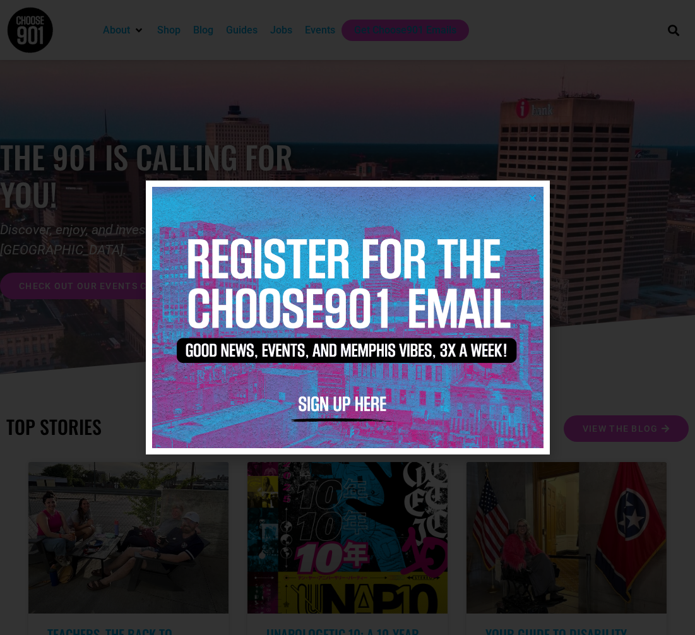
click at [535, 196] on icon "Close" at bounding box center [532, 197] width 9 height 9
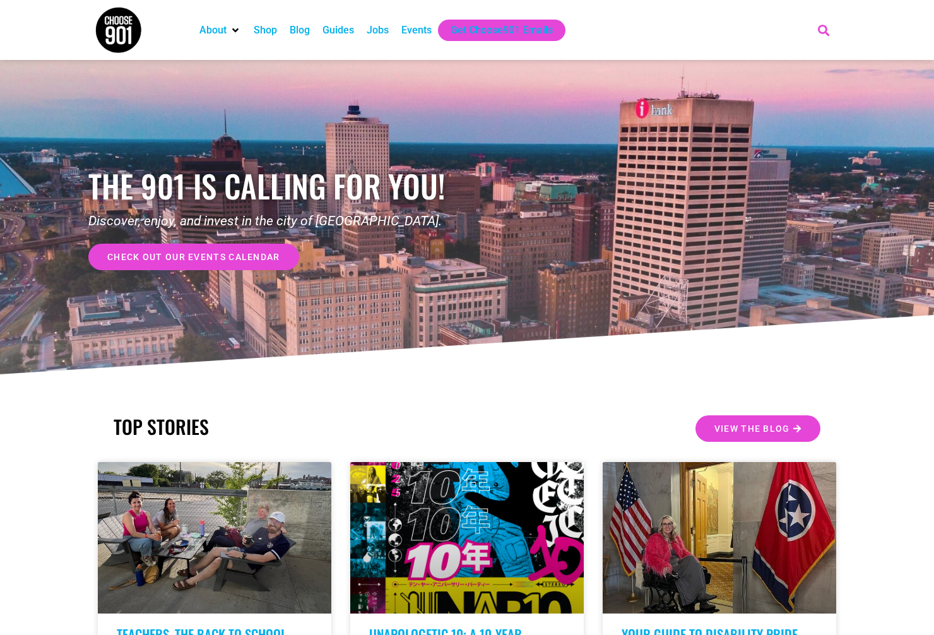
click at [694, 33] on icon "Search" at bounding box center [824, 30] width 21 height 21
type input "collage coterie"
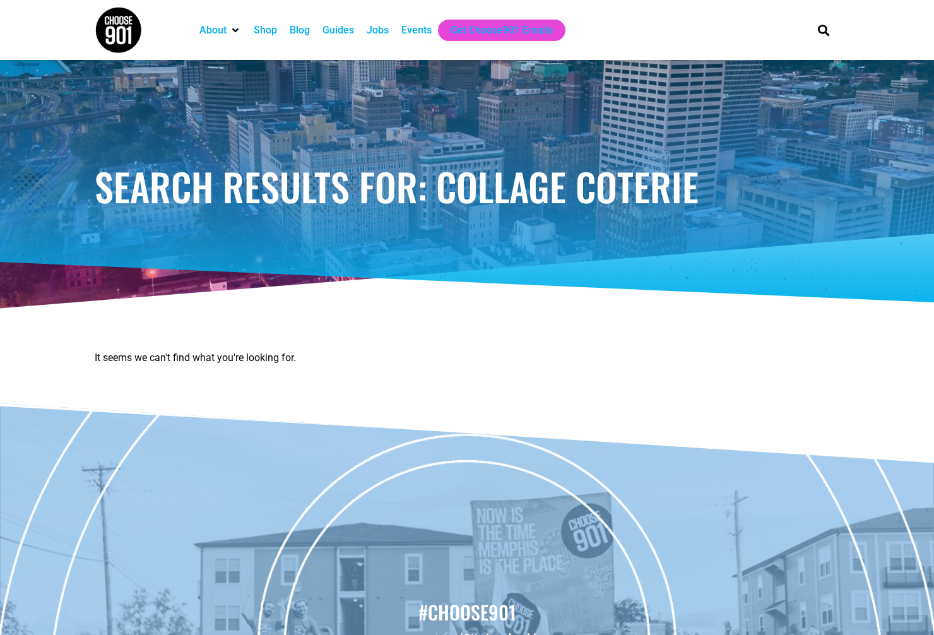
click at [425, 28] on div "Events" at bounding box center [417, 30] width 30 height 15
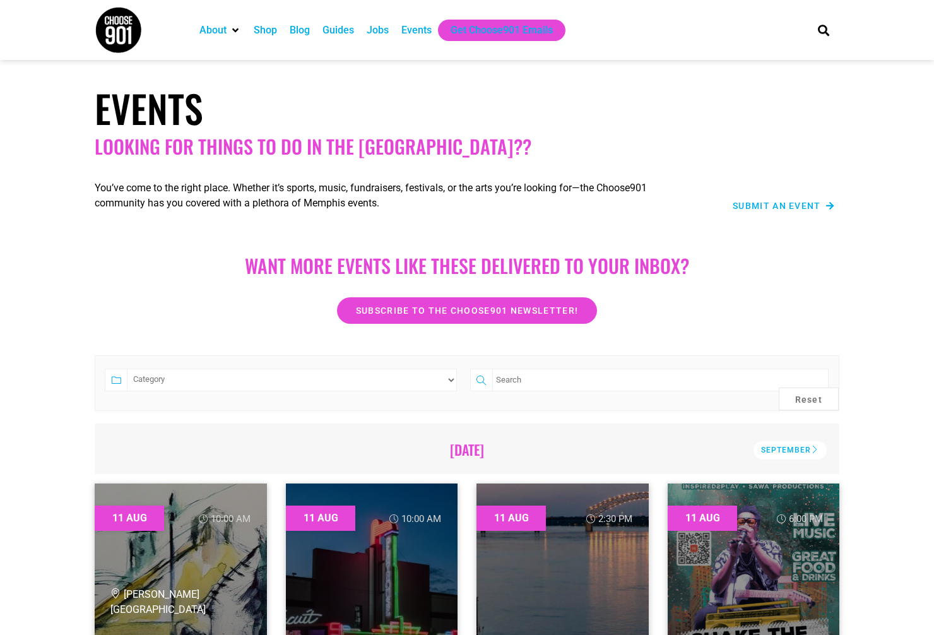
click at [538, 376] on input "search" at bounding box center [660, 380] width 336 height 23
type input "collage coterie"
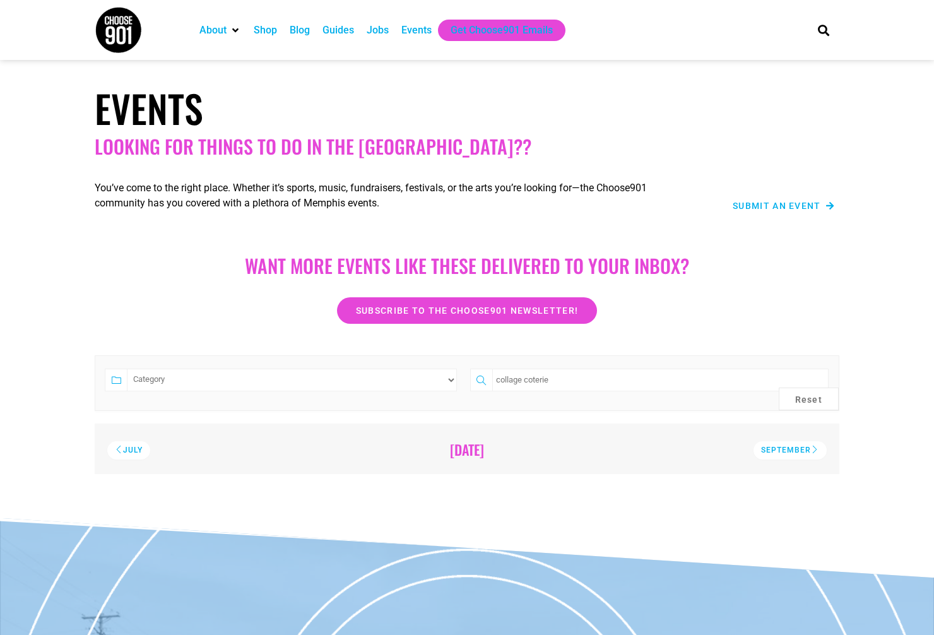
click at [779, 205] on span "Submit an Event" at bounding box center [777, 205] width 88 height 9
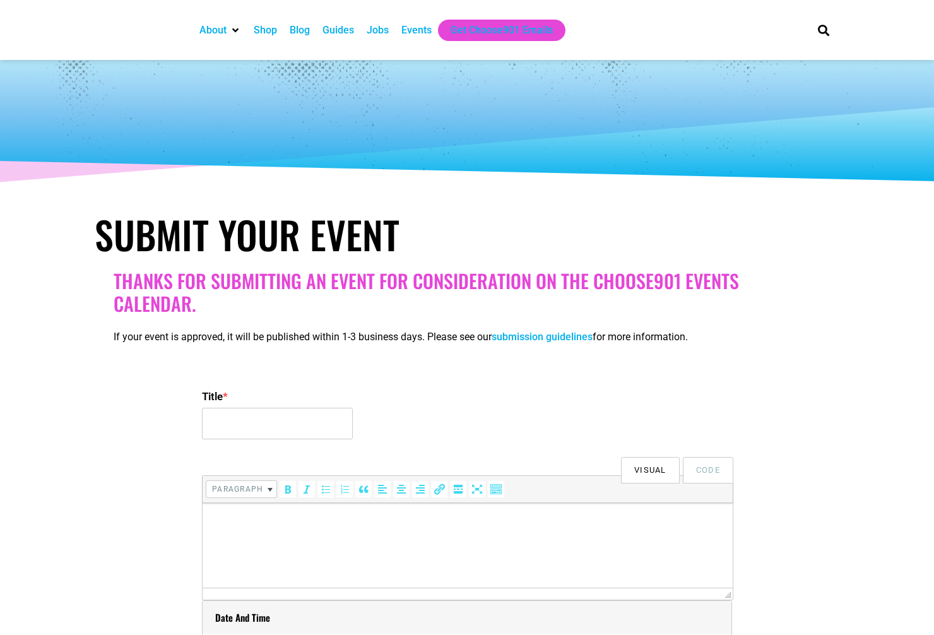
select select
click at [270, 430] on input "Title *" at bounding box center [277, 424] width 151 height 32
click at [314, 417] on input "Title *" at bounding box center [277, 424] width 151 height 32
paste input "Like Really Creative x Ugly Art Co. Collage Coterie: A Collage Party Fundraiser"
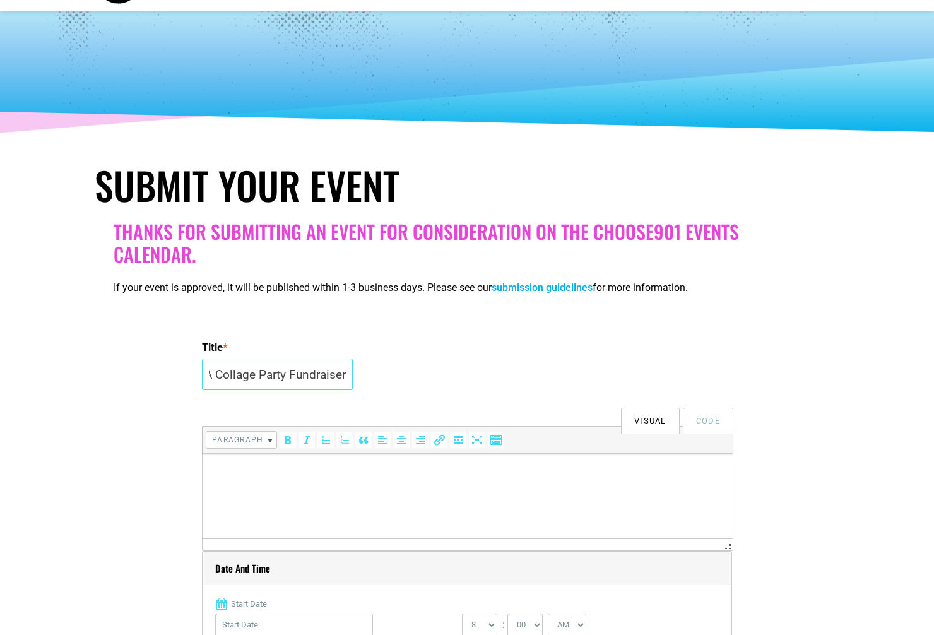
scroll to position [174, 0]
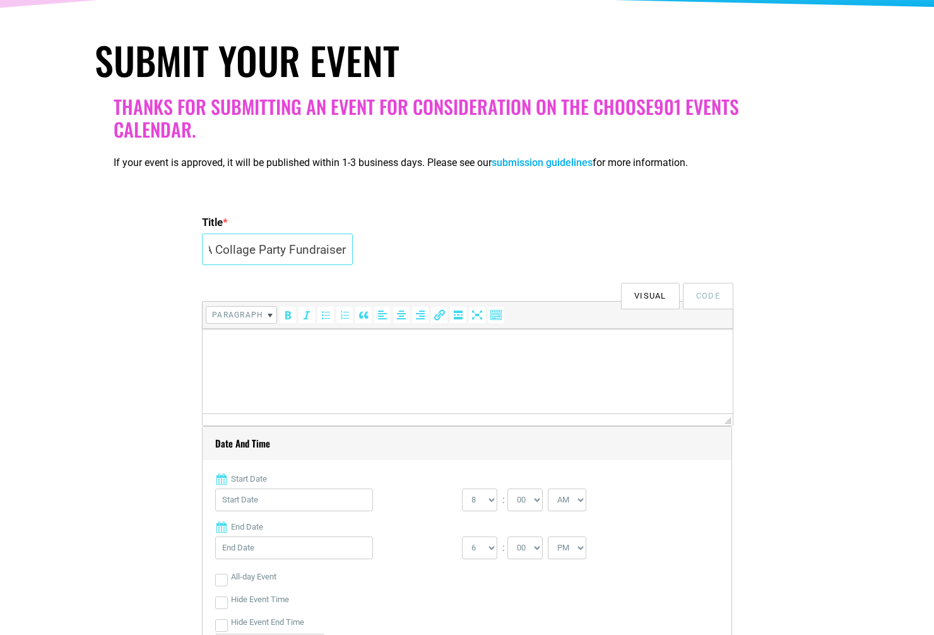
type input "Like Really Creative x Ugly Art Co. Collage Coterie: A Collage Party Fundraiser"
click at [408, 364] on html at bounding box center [468, 346] width 530 height 35
click at [511, 352] on p at bounding box center [468, 346] width 518 height 15
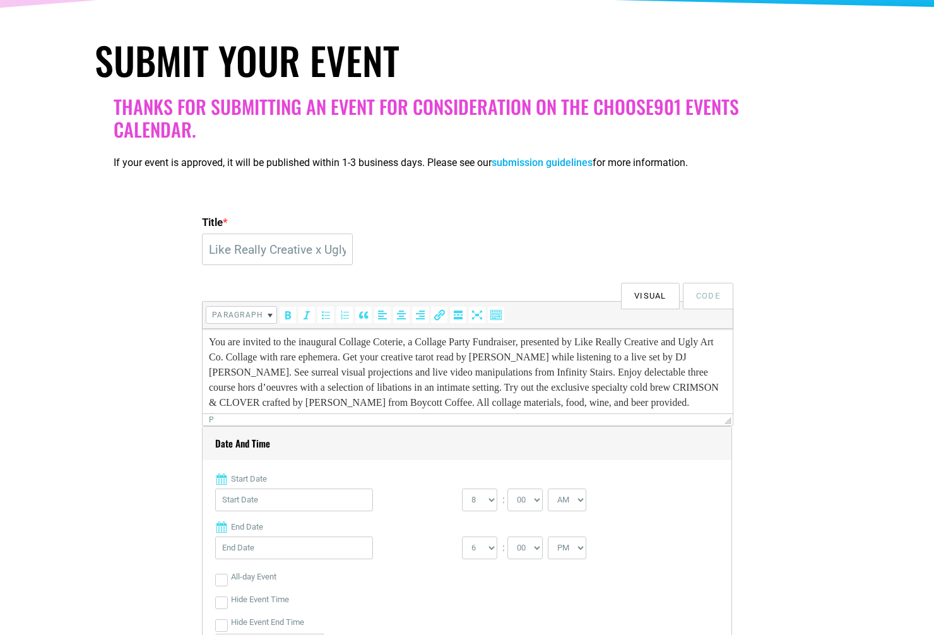
scroll to position [45, 0]
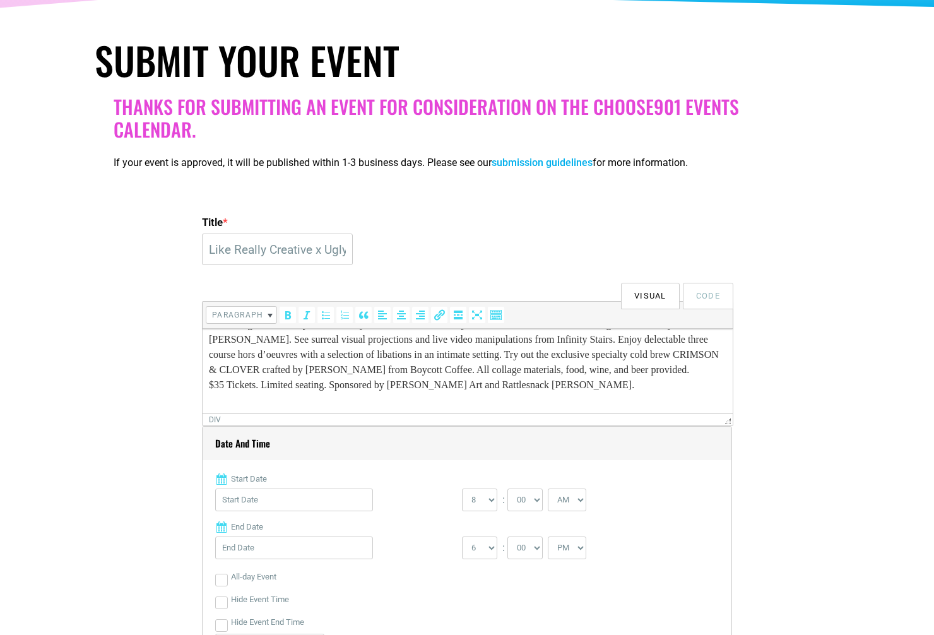
click at [303, 376] on div "You are invited to the inaugural Collage Coterie, a Collage Party Fundraiser, p…" at bounding box center [468, 347] width 518 height 91
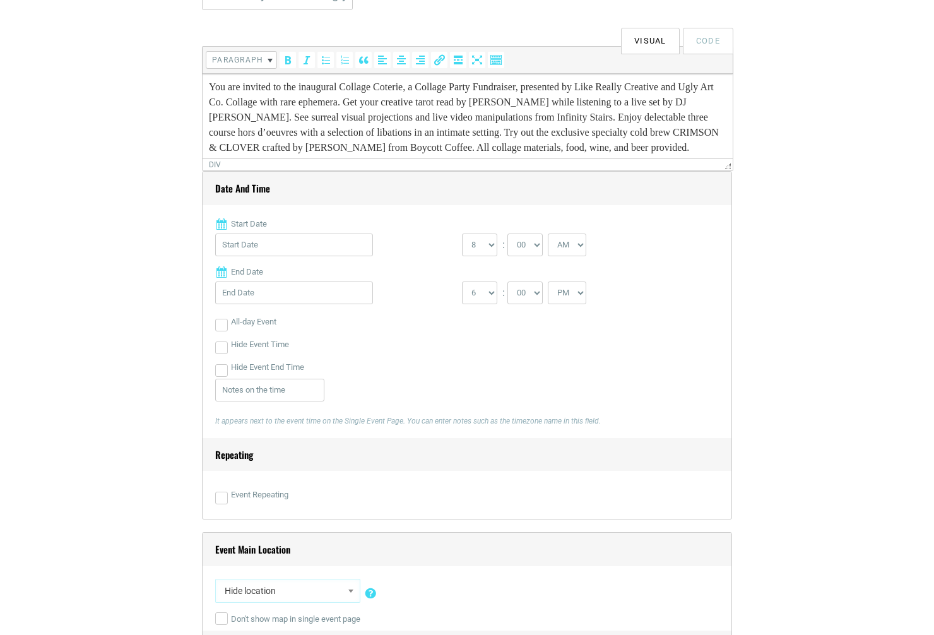
scroll to position [433, 0]
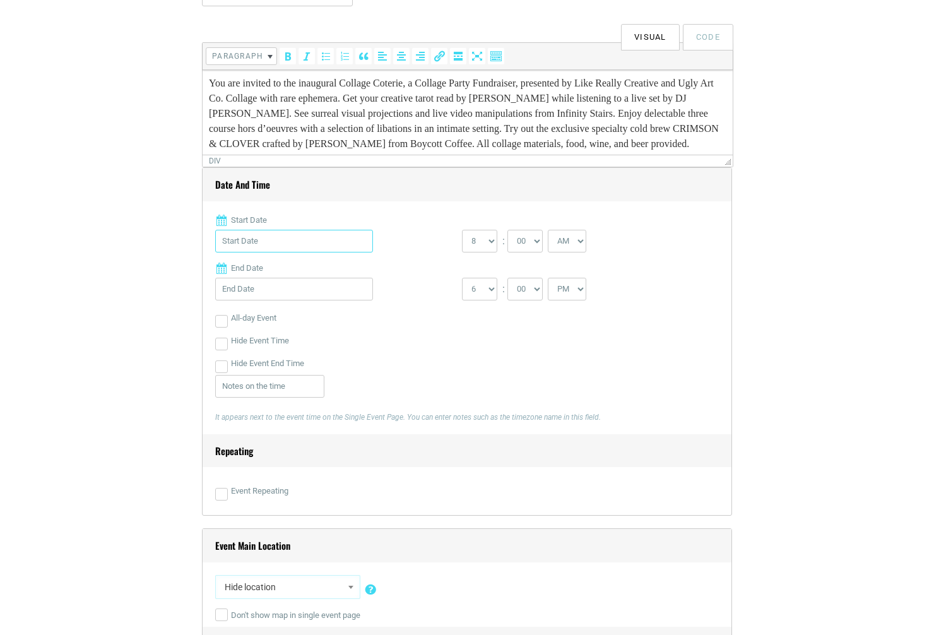
click at [331, 241] on input "Start Date" at bounding box center [294, 241] width 158 height 23
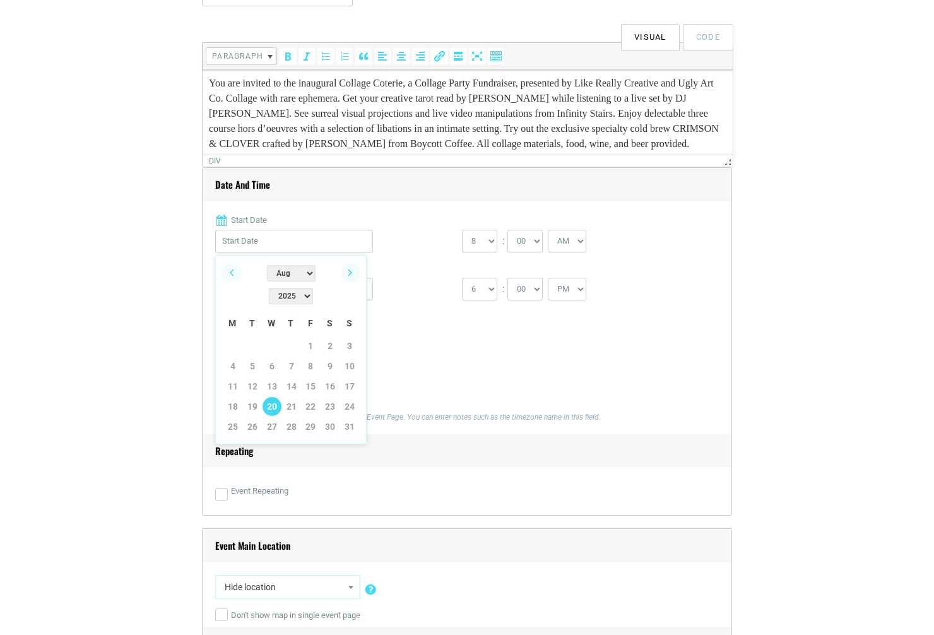
click at [272, 397] on link "20" at bounding box center [272, 406] width 19 height 19
type input "08/20/2025"
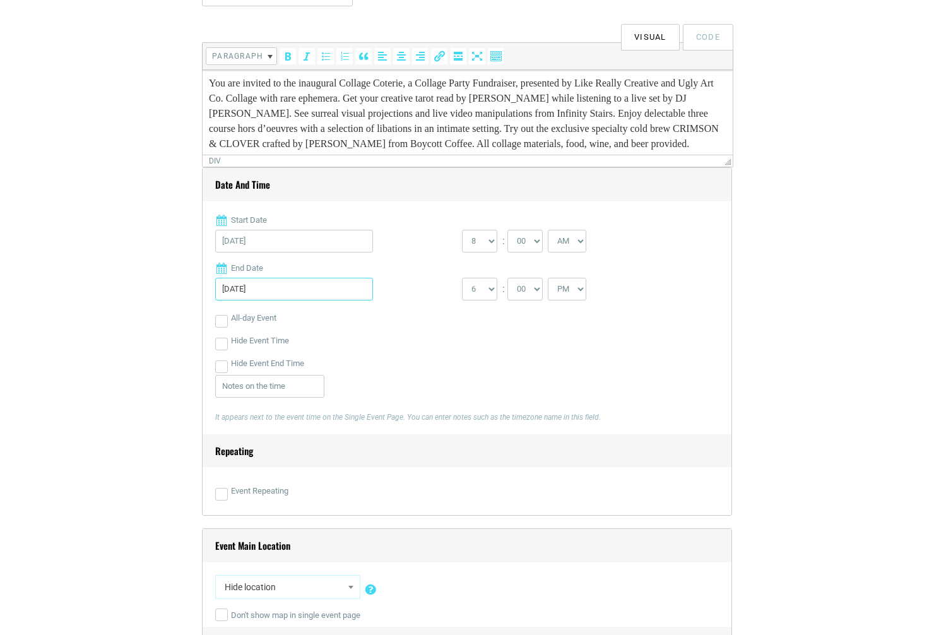
click at [285, 283] on input "08/20/2025" at bounding box center [294, 289] width 158 height 23
drag, startPoint x: 521, startPoint y: 370, endPoint x: 525, endPoint y: 295, distance: 75.2
click at [521, 370] on div "Hide Event End Time" at bounding box center [467, 363] width 504 height 23
click at [487, 244] on select "0 1 2 3 4 5 6 7 8 9 10 11 12" at bounding box center [479, 241] width 35 height 23
select select "6"
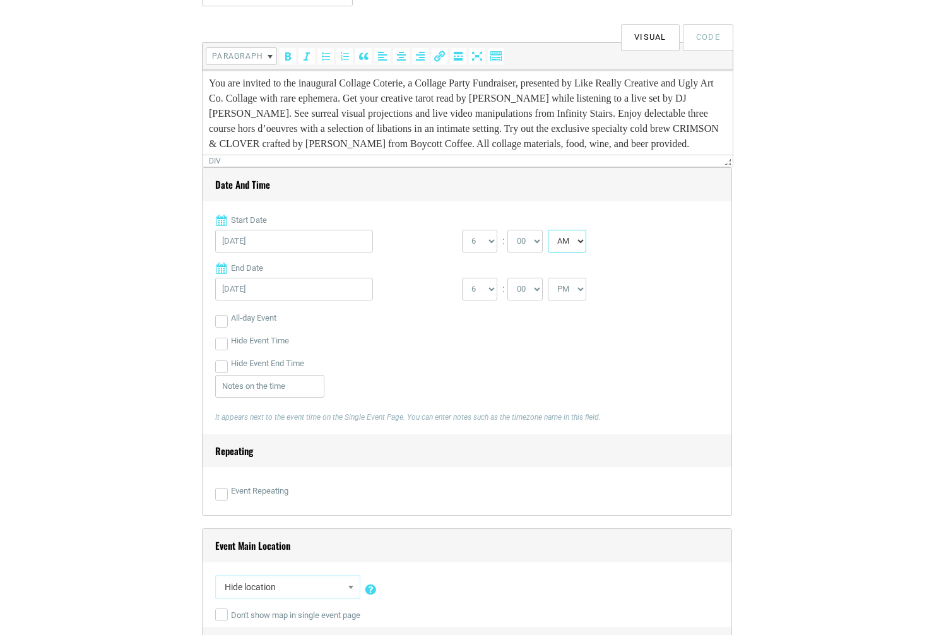
click at [574, 242] on select "AM PM" at bounding box center [567, 241] width 39 height 23
select select "PM"
click at [488, 287] on select "1 2 3 4 5 6 7 8 9 10 11 12" at bounding box center [479, 289] width 35 height 23
select select "8"
click at [571, 290] on select "AM PM" at bounding box center [567, 289] width 39 height 23
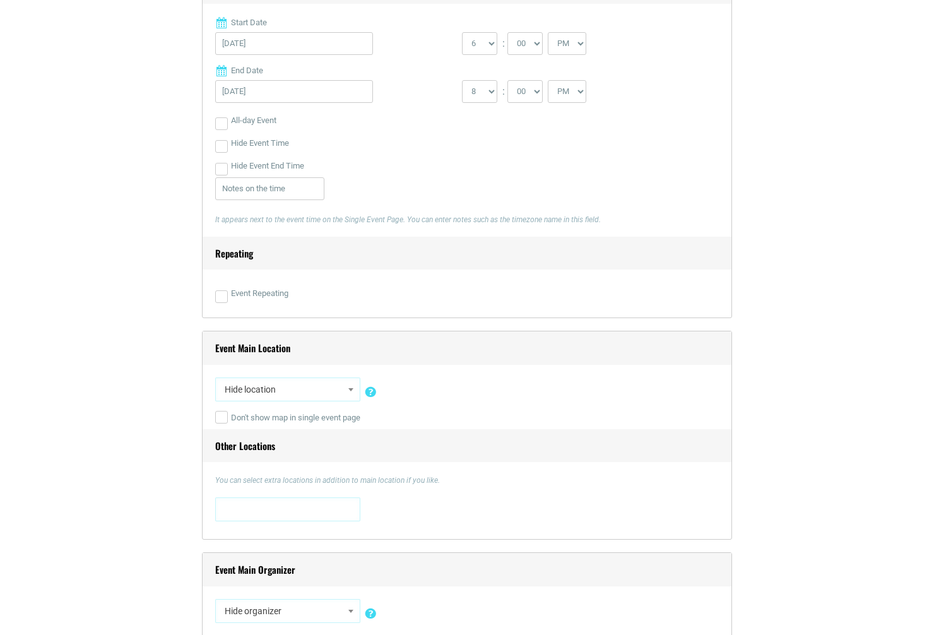
click at [621, 298] on div "Repeating Event Repeating Repeats Daily Every Weekday Every Weekend Certain Wee…" at bounding box center [467, 271] width 504 height 69
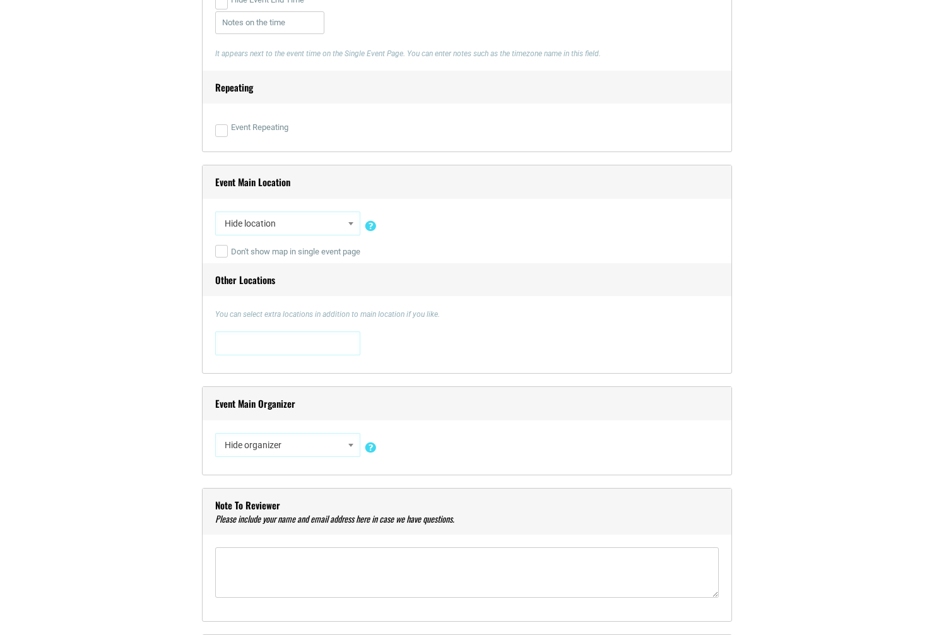
scroll to position [799, 0]
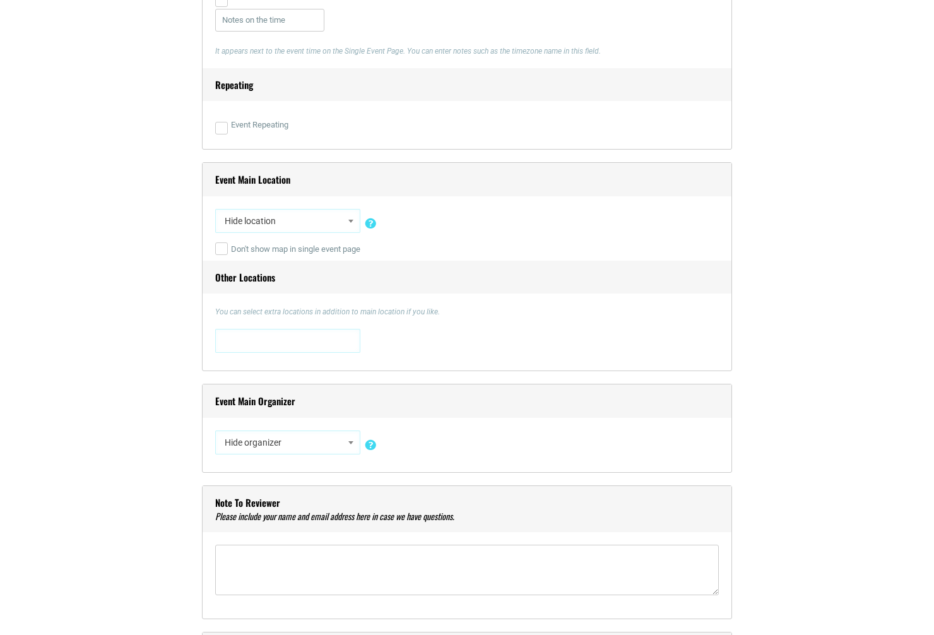
click at [303, 225] on span "Hide location" at bounding box center [288, 221] width 136 height 23
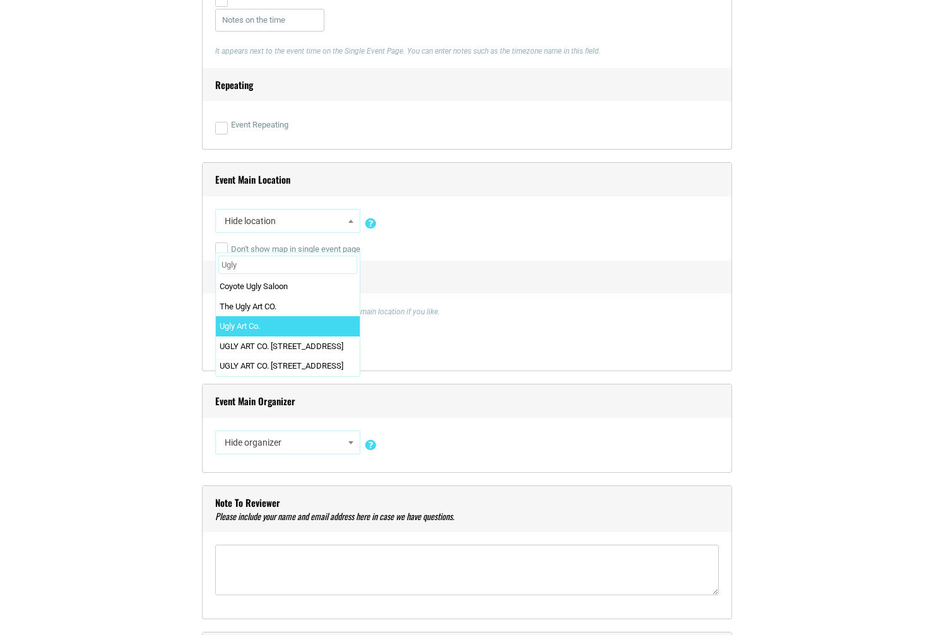
type input "Ugly"
select select "3662"
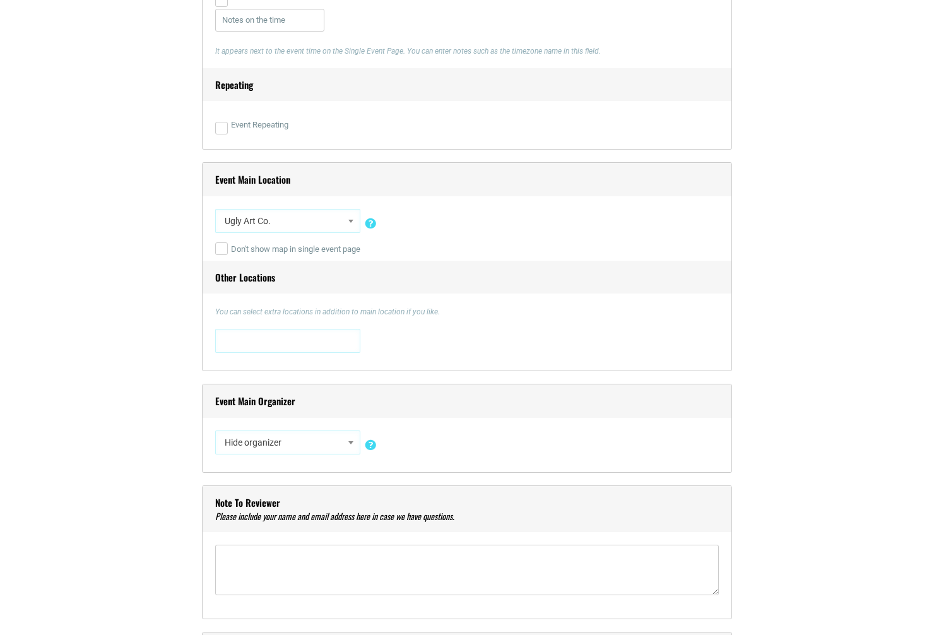
click at [321, 453] on span "Hide organizer" at bounding box center [288, 442] width 136 height 23
type input "like"
select select "5112"
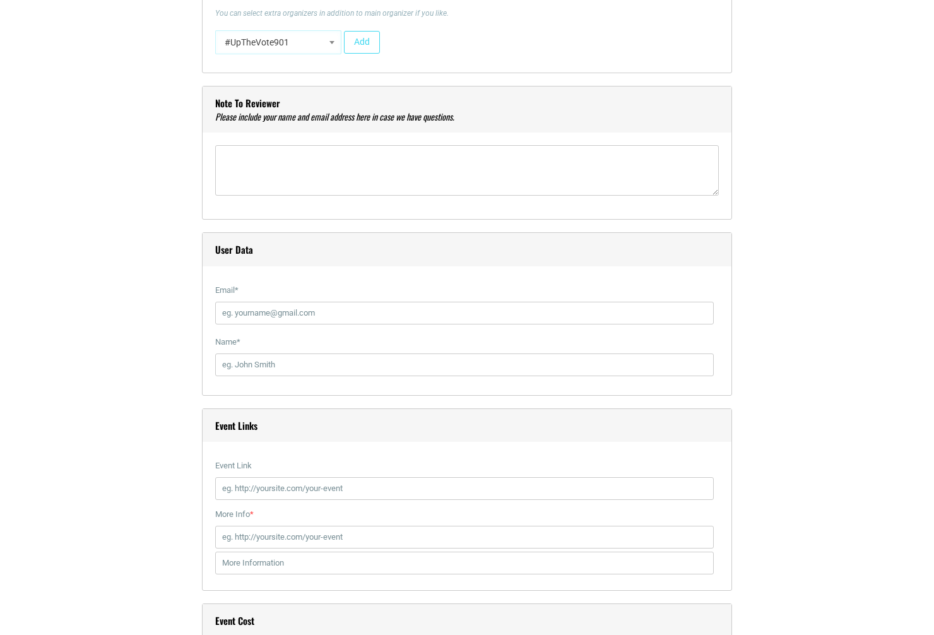
scroll to position [1320, 0]
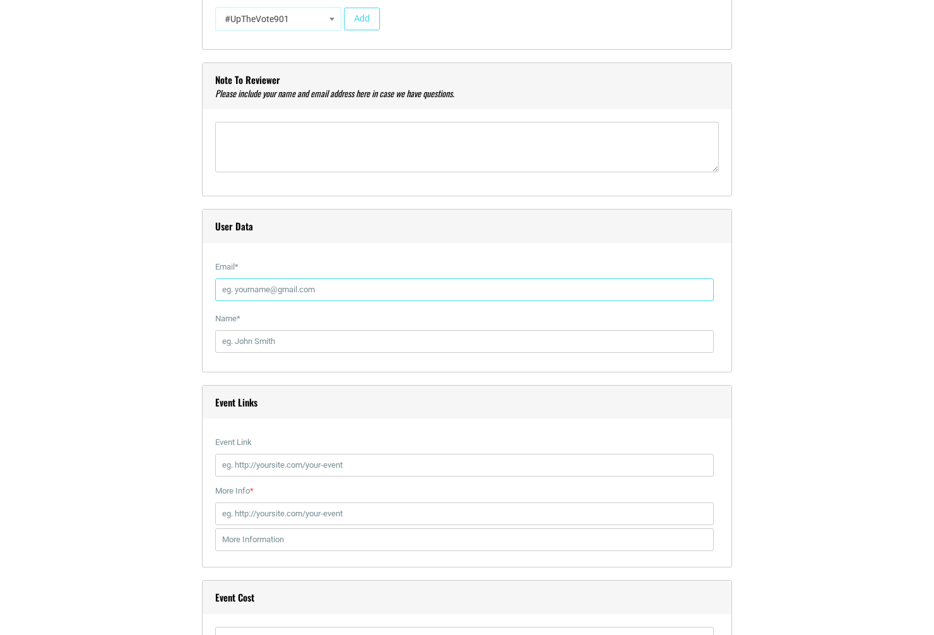
click at [396, 290] on input "Email *" at bounding box center [464, 289] width 499 height 23
type input "zack@likereallycreative.com"
type input "Zack Orsborn"
click at [386, 465] on input "Event Link" at bounding box center [464, 465] width 499 height 23
paste input "https://www.likereallycreative.com/shop/p/coterie"
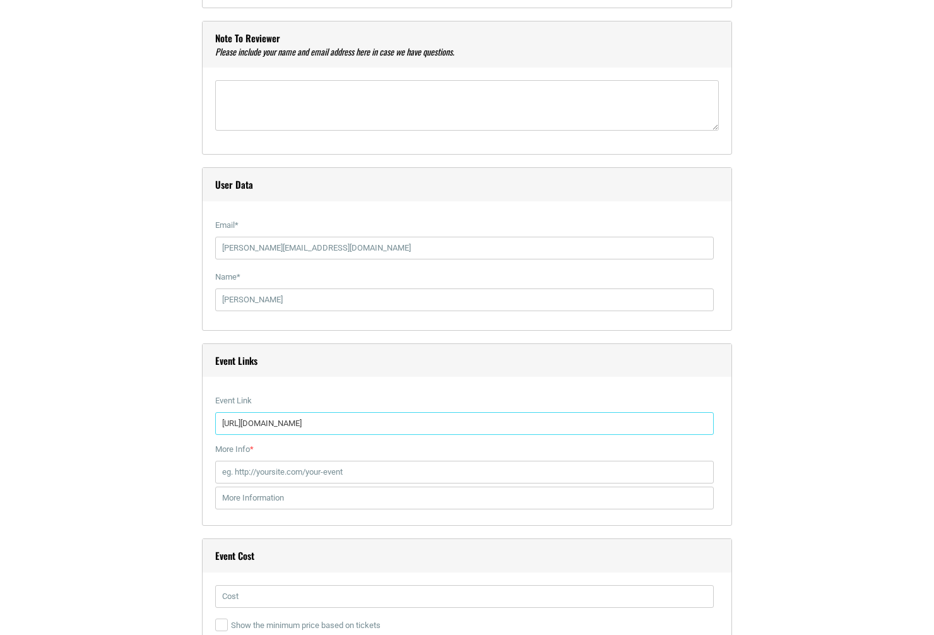
scroll to position [1382, 0]
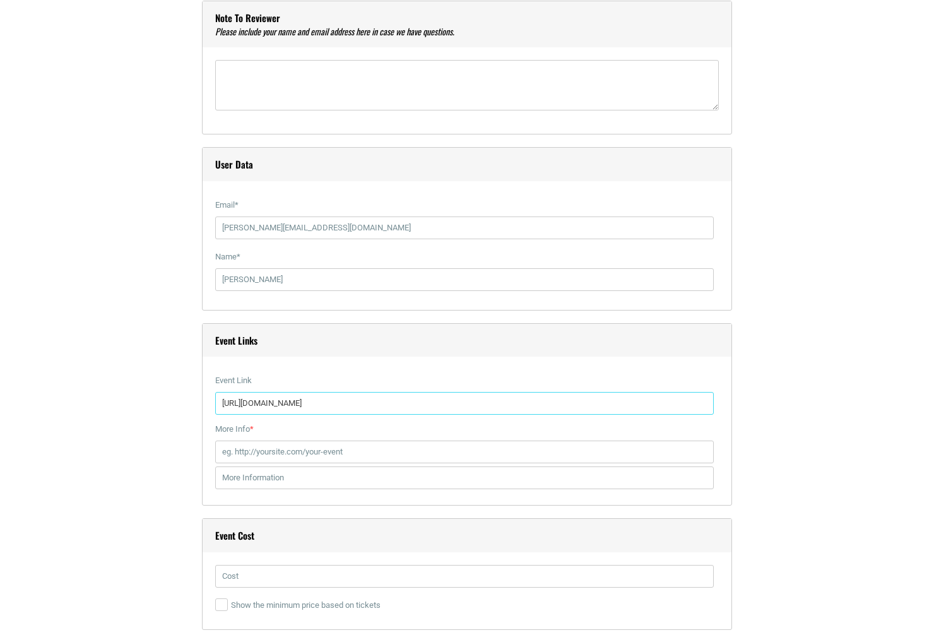
type input "https://www.likereallycreative.com/shop/p/coterie"
click at [424, 453] on input "More Info *" at bounding box center [464, 452] width 499 height 23
paste input "https://www.likereallycreative.com/shop/p/coterie"
type input "https://www.likereallycreative.com/shop/p/coterie"
click at [419, 480] on input "text" at bounding box center [464, 478] width 499 height 23
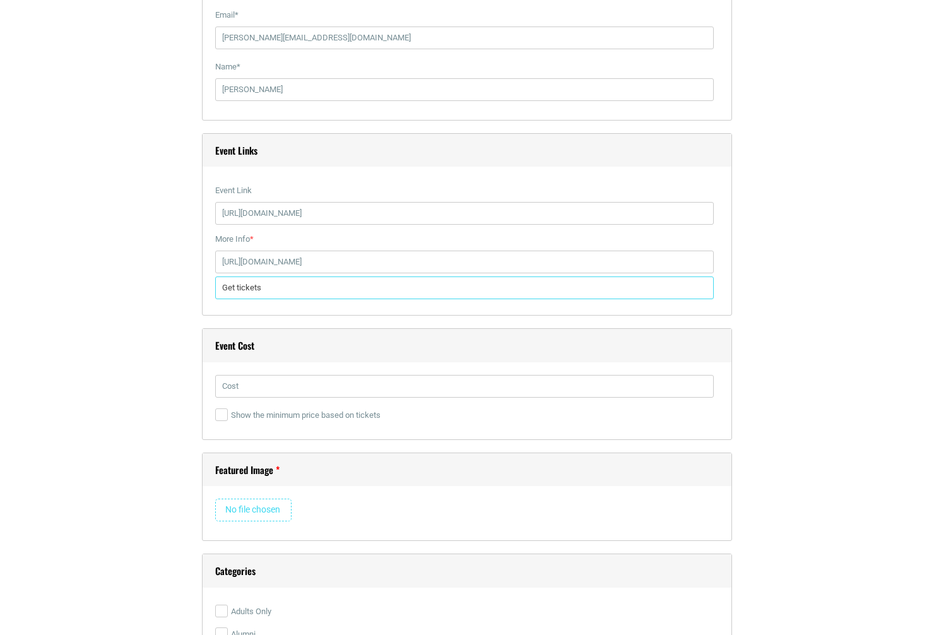
scroll to position [1573, 0]
type input "Get tickets"
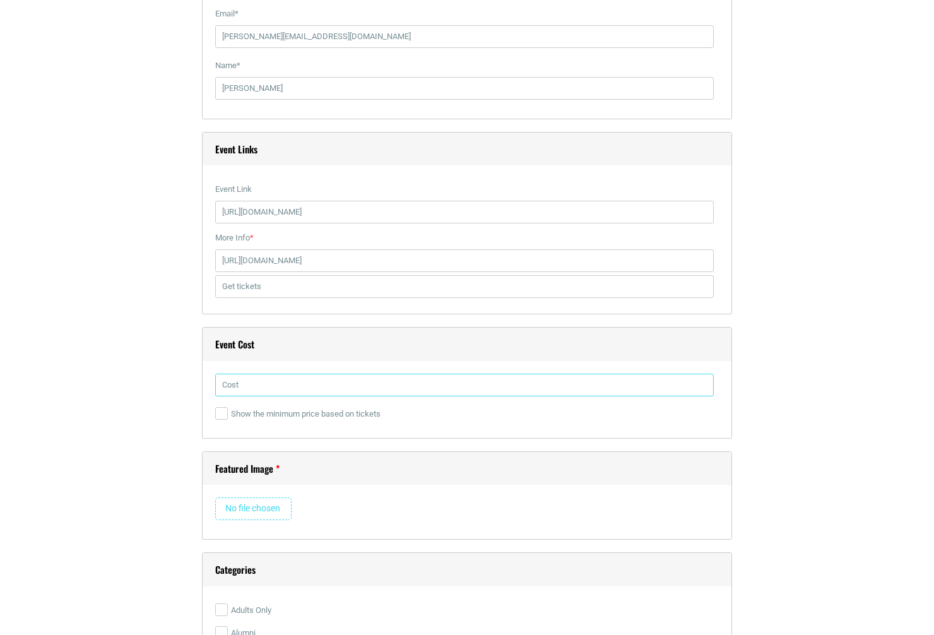
click at [424, 382] on input "text" at bounding box center [464, 385] width 499 height 23
type input "35"
drag, startPoint x: 696, startPoint y: 468, endPoint x: 690, endPoint y: 467, distance: 6.3
click at [696, 468] on h4 "Featured Image" at bounding box center [467, 468] width 529 height 33
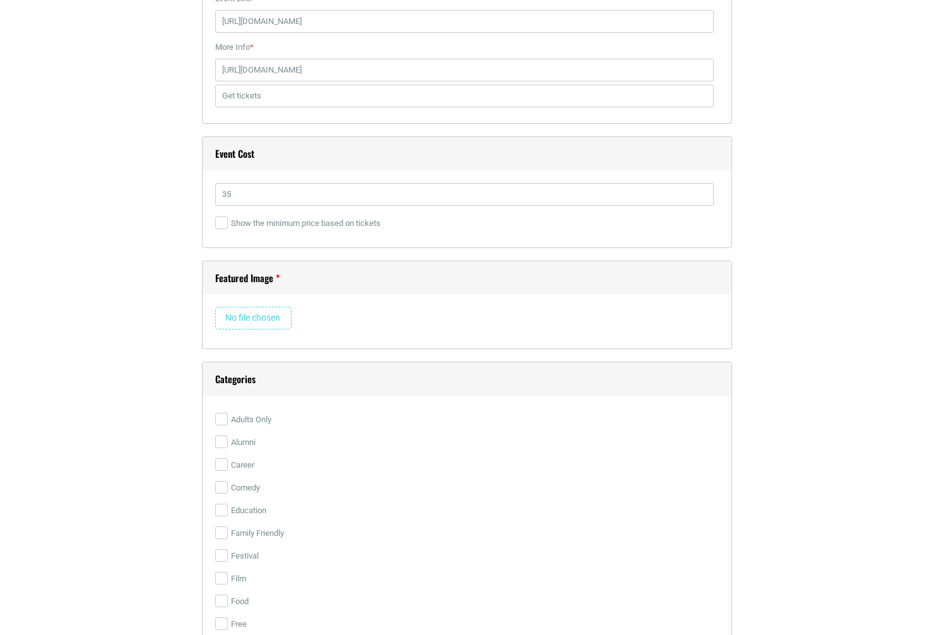
scroll to position [1767, 0]
click at [249, 308] on input "file" at bounding box center [253, 315] width 76 height 23
type input "C:\fakepath\CollageCoterie-KeyArt-01.png"
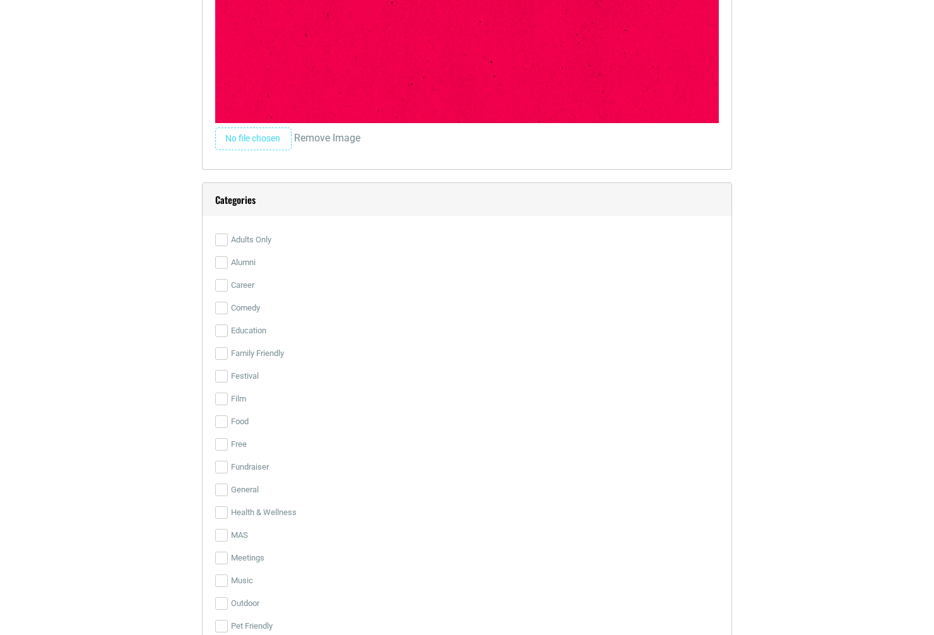
scroll to position [2579, 0]
click at [259, 463] on label "Fundraiser" at bounding box center [467, 466] width 504 height 23
click at [228, 463] on input "Fundraiser" at bounding box center [221, 466] width 13 height 13
checkbox input "true"
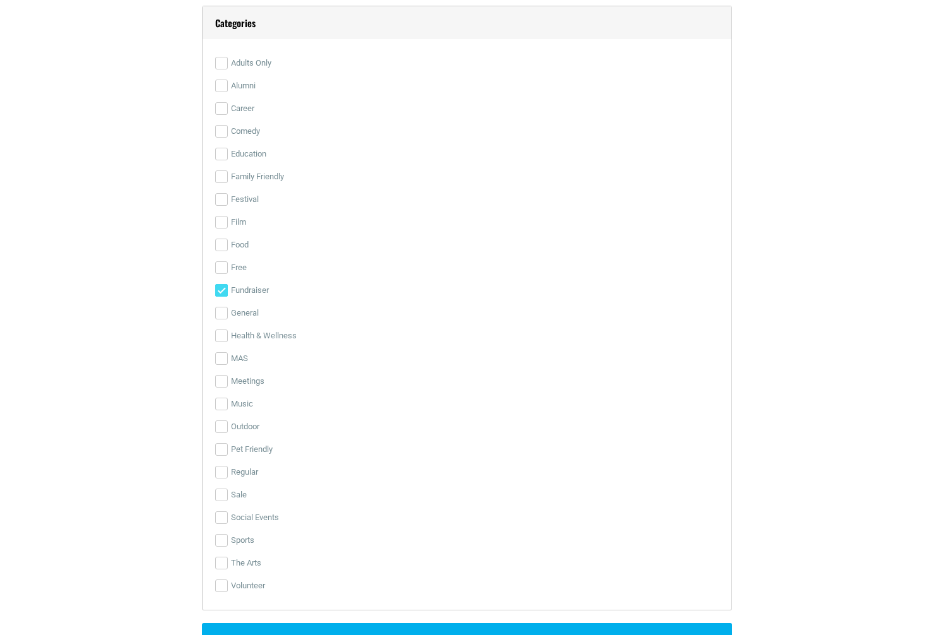
scroll to position [2757, 0]
click at [242, 552] on label "The Arts" at bounding box center [467, 560] width 504 height 23
click at [228, 554] on input "The Arts" at bounding box center [221, 560] width 13 height 13
checkbox input "true"
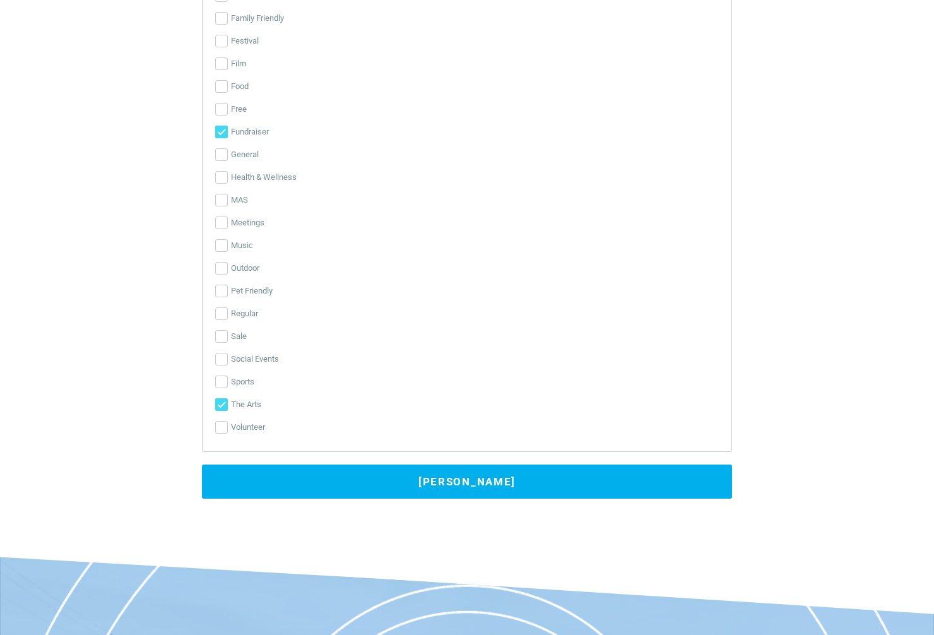
click at [455, 477] on button "Submit Event" at bounding box center [467, 482] width 530 height 34
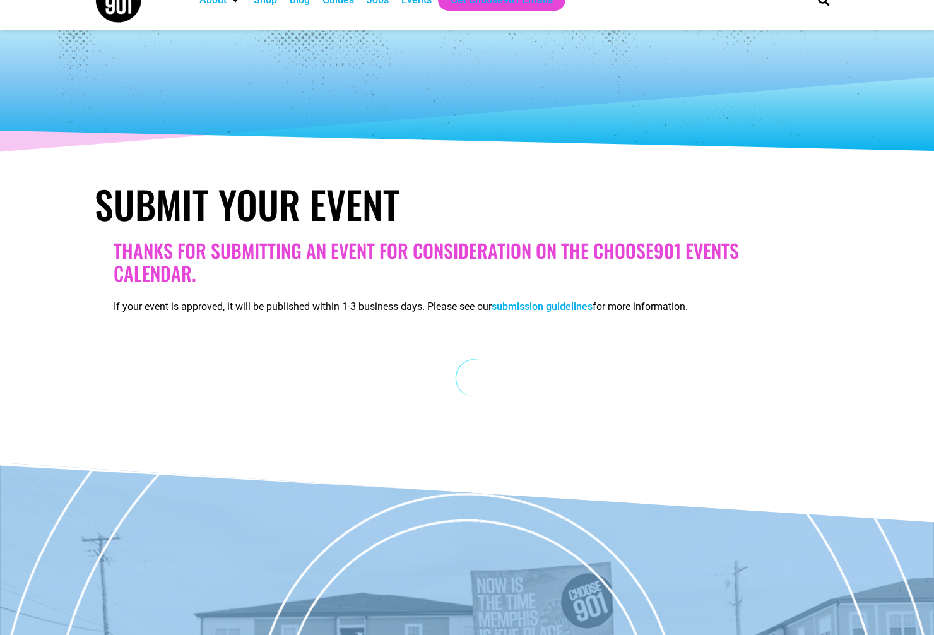
scroll to position [0, 0]
